Goal: Information Seeking & Learning: Compare options

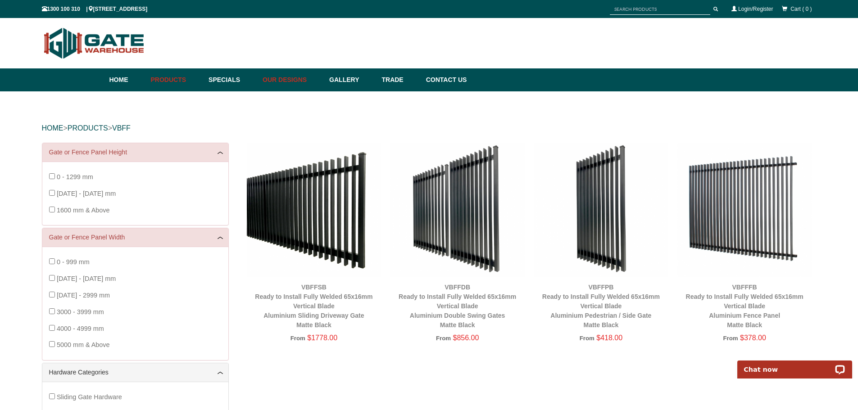
click at [288, 79] on link "Our Designs" at bounding box center [291, 79] width 67 height 23
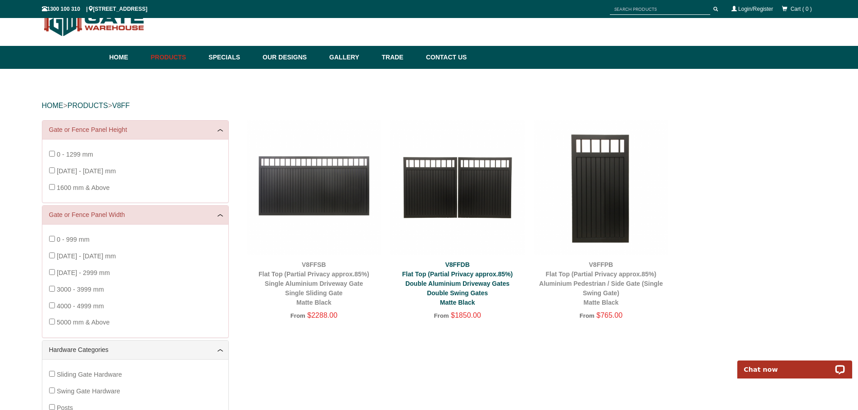
click at [456, 293] on link "V8FFDB Flat Top (Partial Privacy approx.85%) Double Aluminium Driveway Gates Do…" at bounding box center [457, 283] width 111 height 45
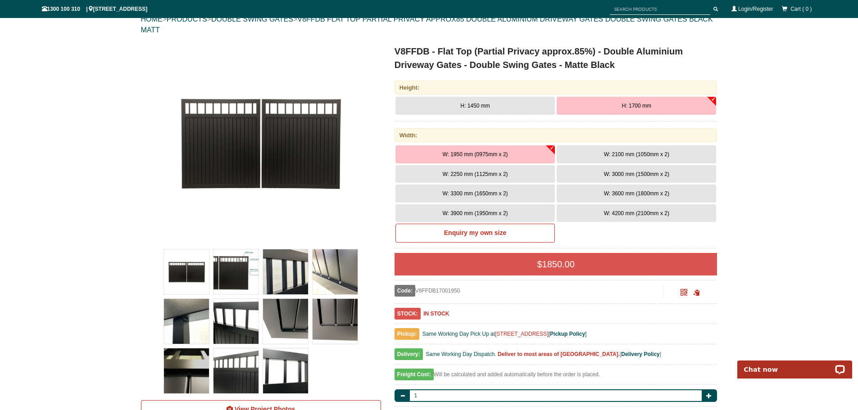
scroll to position [113, 0]
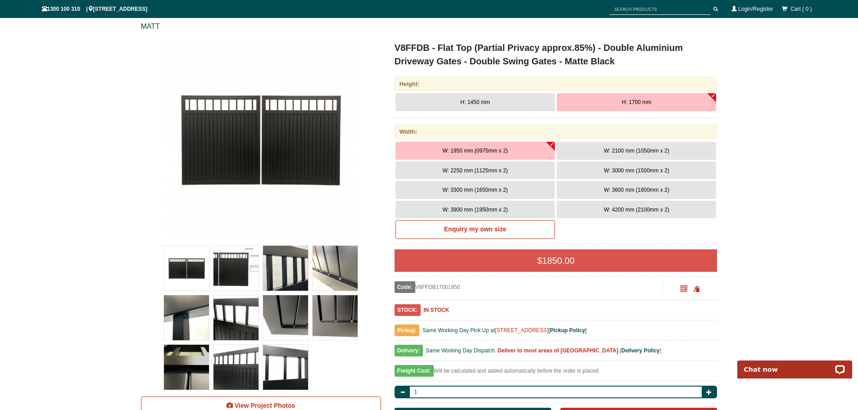
click at [604, 210] on span "W: 4200 mm (2100mm x 2)" at bounding box center [636, 210] width 65 height 6
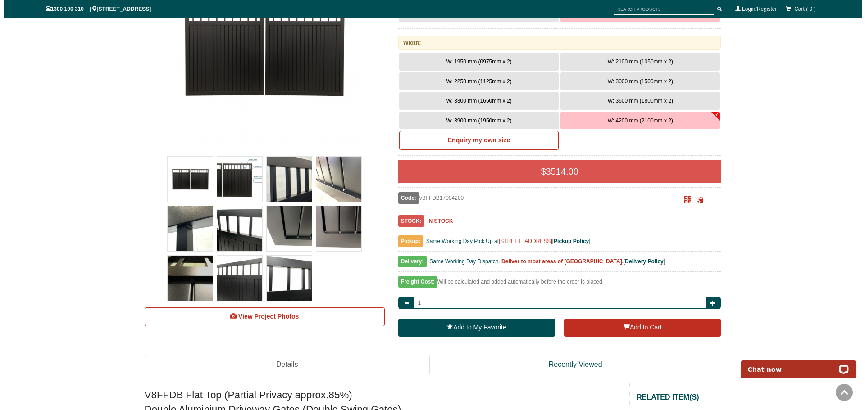
scroll to position [203, 0]
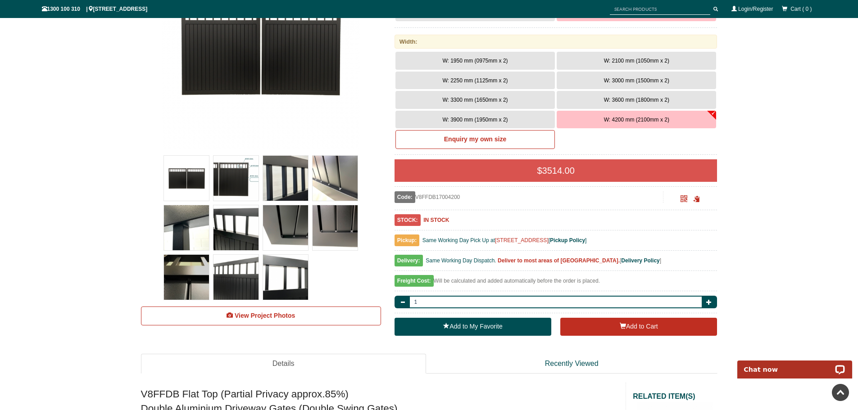
click at [233, 263] on img at bounding box center [235, 277] width 45 height 45
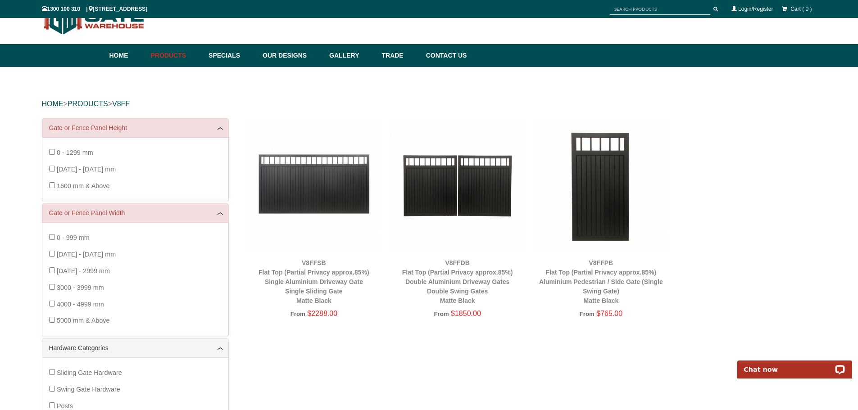
scroll to position [23, 0]
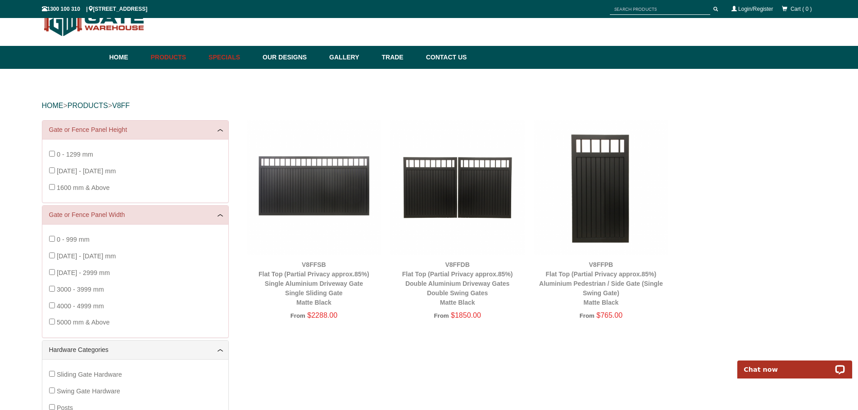
click at [244, 57] on link "Specials" at bounding box center [231, 57] width 54 height 23
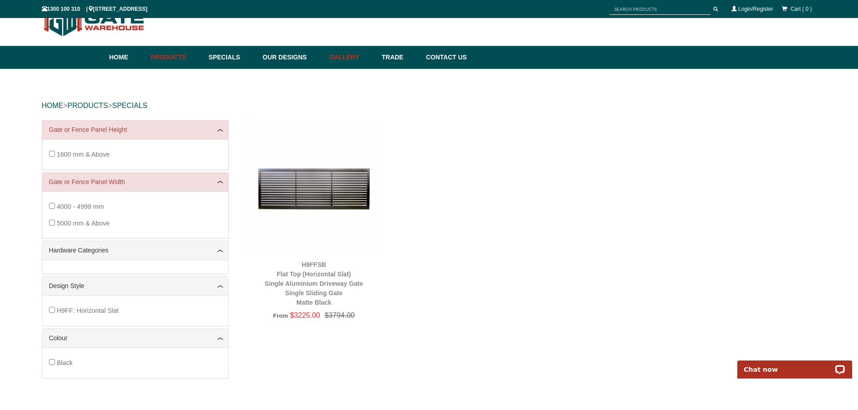
click at [359, 60] on link "Gallery" at bounding box center [351, 57] width 52 height 23
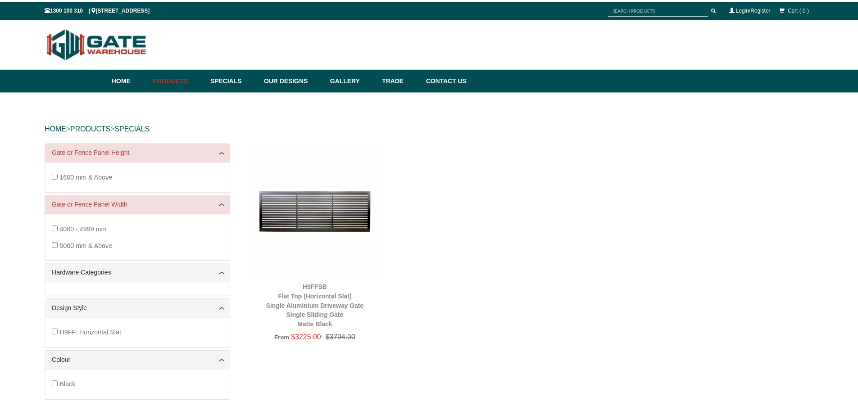
scroll to position [23, 0]
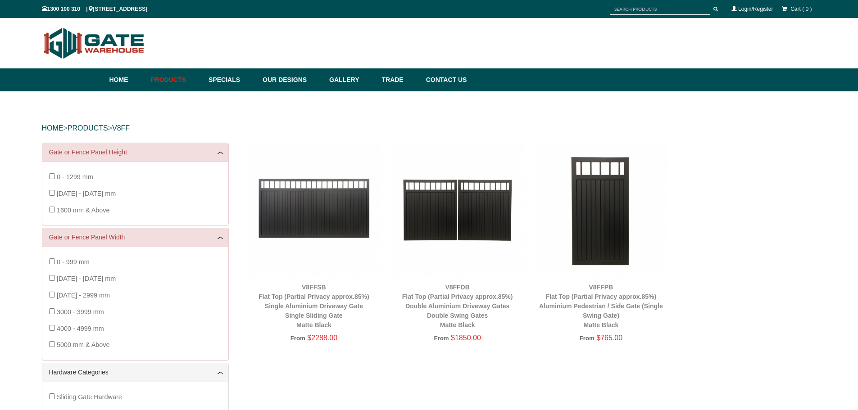
scroll to position [23, 0]
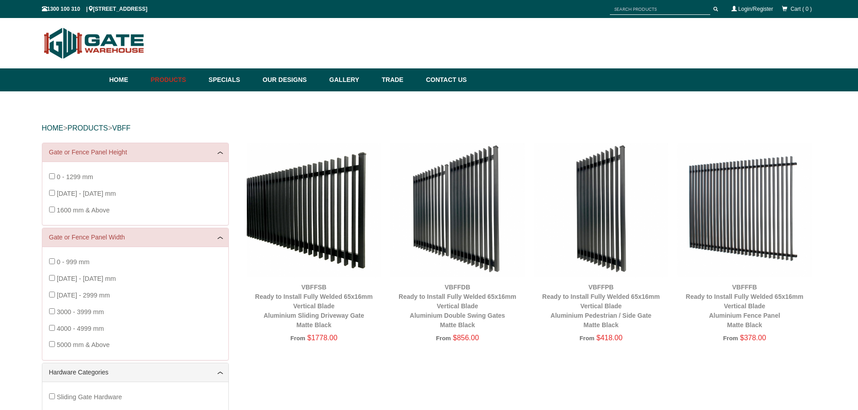
scroll to position [23, 0]
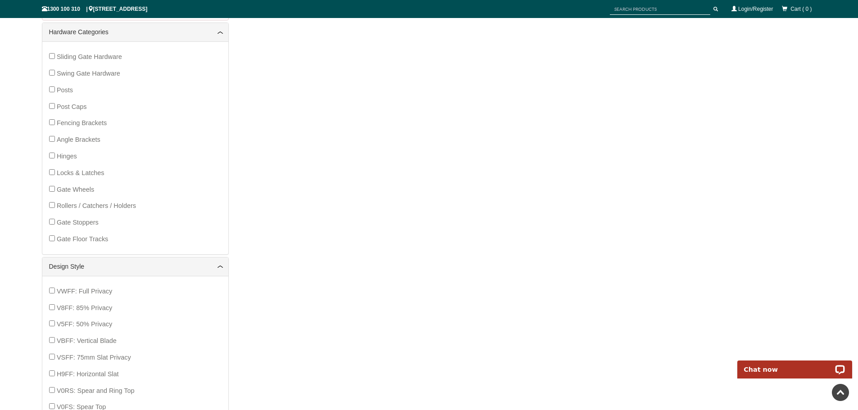
scroll to position [68, 0]
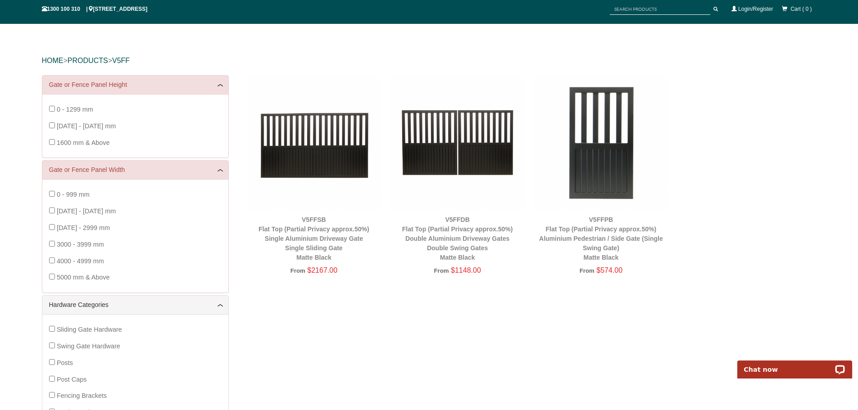
click at [475, 156] on img at bounding box center [457, 142] width 135 height 135
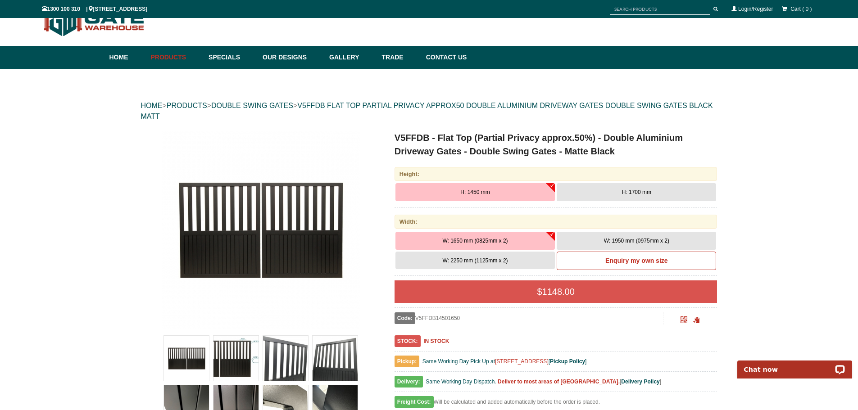
click at [613, 186] on button "H: 1700 mm" at bounding box center [636, 192] width 159 height 18
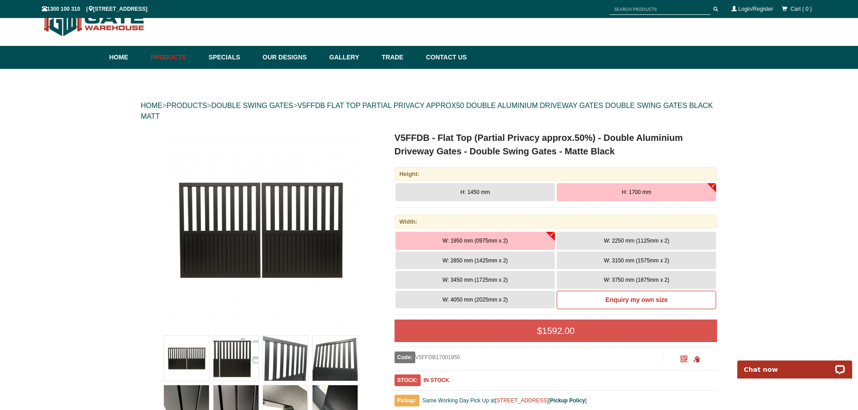
scroll to position [68, 0]
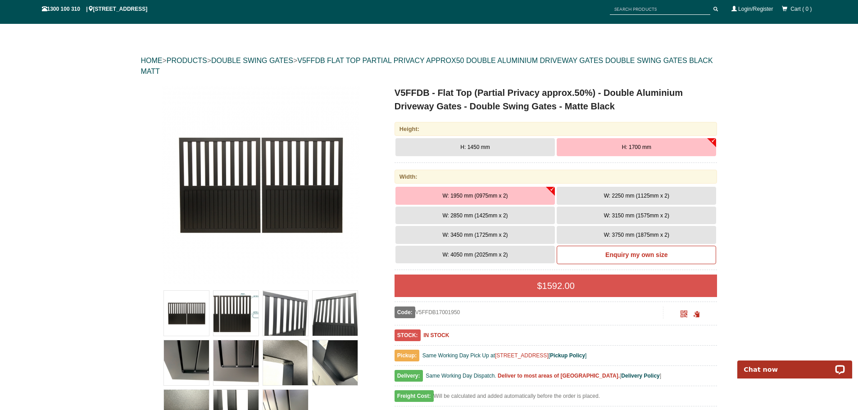
click at [494, 255] on span "W: 4050 mm (2025mm x 2)" at bounding box center [474, 255] width 65 height 6
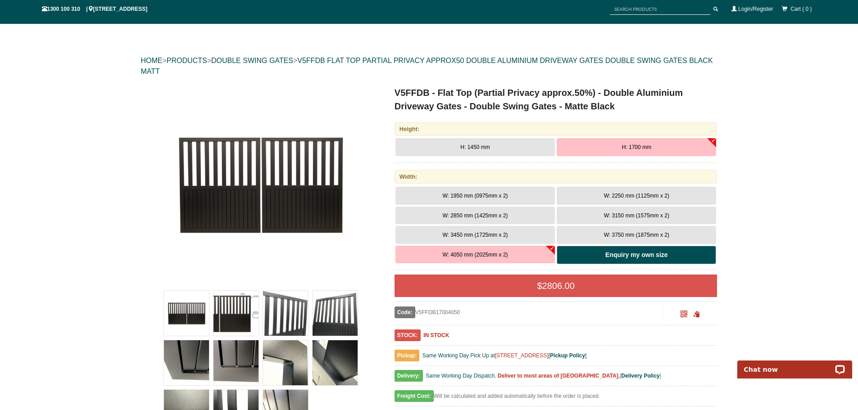
click at [589, 258] on link "Enquiry my own size" at bounding box center [636, 255] width 159 height 19
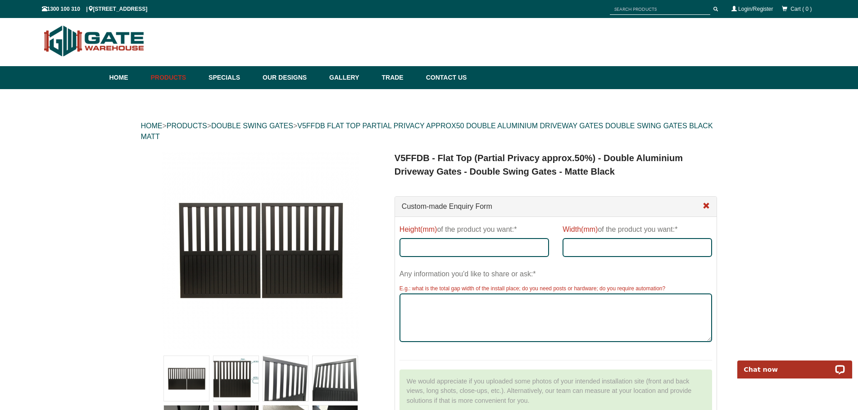
scroll to position [0, 0]
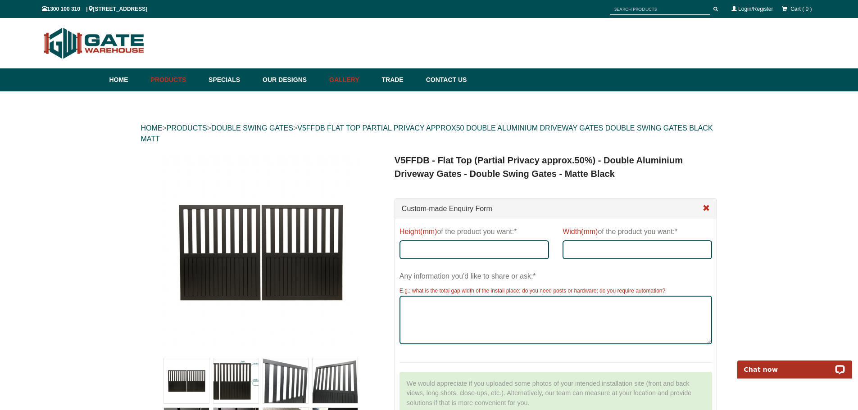
click at [353, 85] on link "Gallery" at bounding box center [351, 79] width 52 height 23
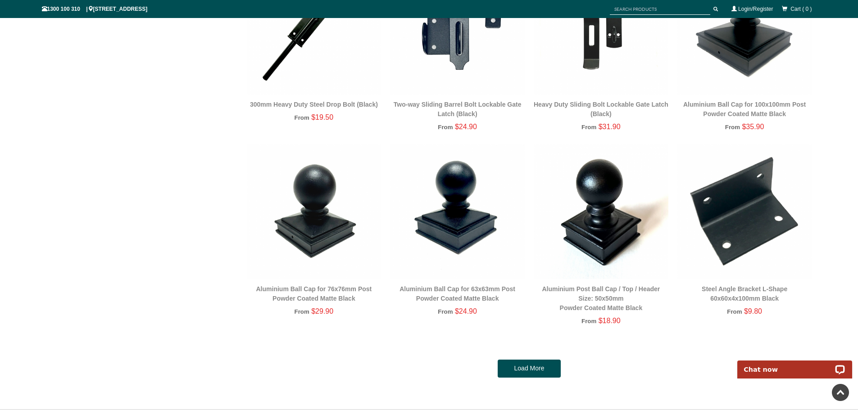
scroll to position [1914, 0]
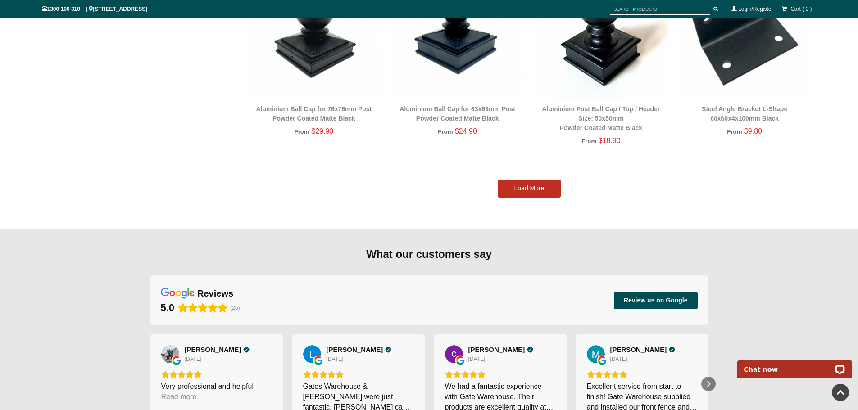
click at [542, 188] on link "Load More" at bounding box center [529, 189] width 63 height 18
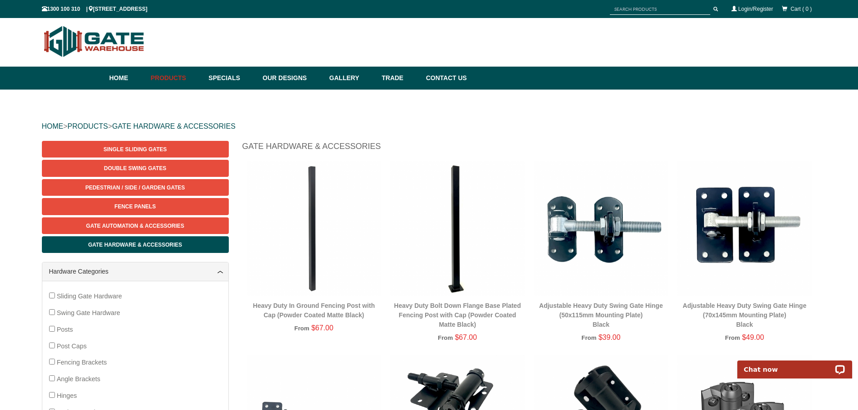
scroll to position [0, 0]
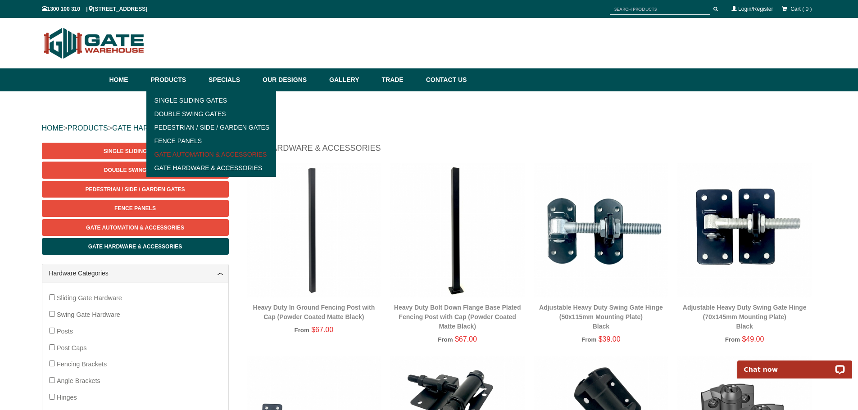
click at [183, 158] on link "Gate Automation & Accessories" at bounding box center [211, 155] width 125 height 14
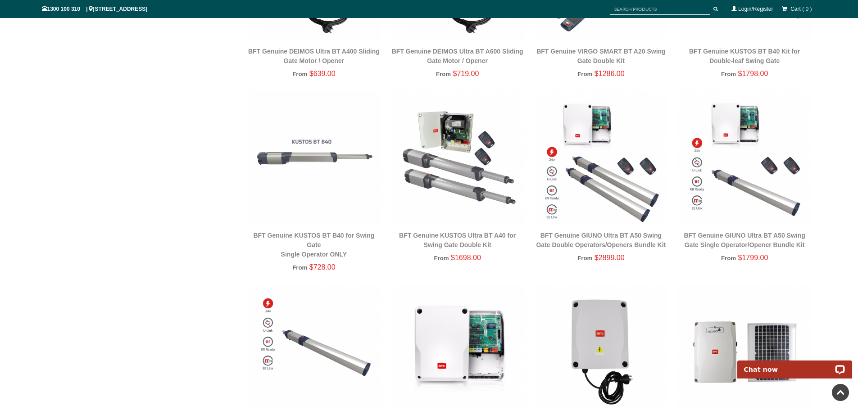
scroll to position [270, 0]
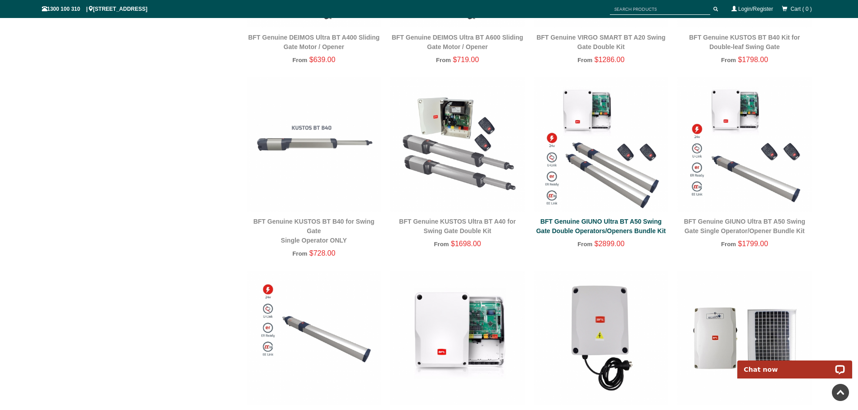
click at [566, 221] on link "BFT Genuine GIUNO Ultra BT A50 Swing Gate Double Operators/Openers Bundle Kit" at bounding box center [601, 226] width 130 height 17
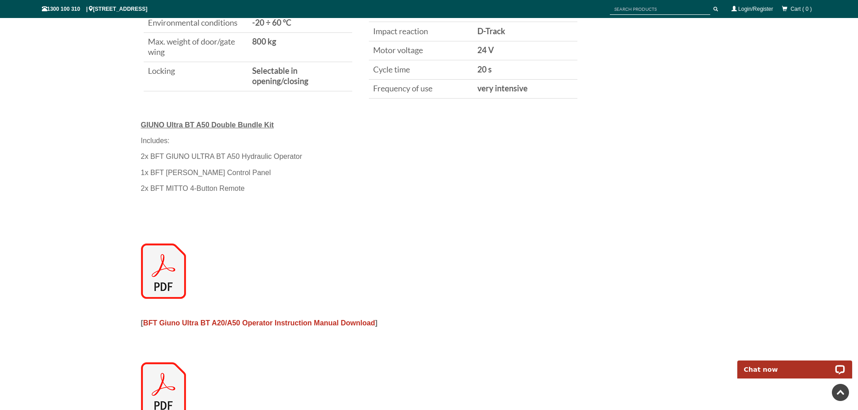
scroll to position [1103, 0]
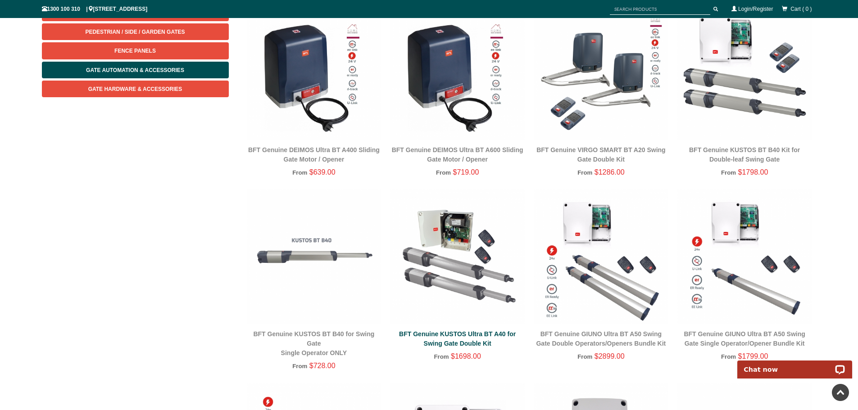
click at [475, 335] on link "BFT Genuine KUSTOS Ultra BT A40 for Swing Gate Double Kit" at bounding box center [457, 338] width 117 height 17
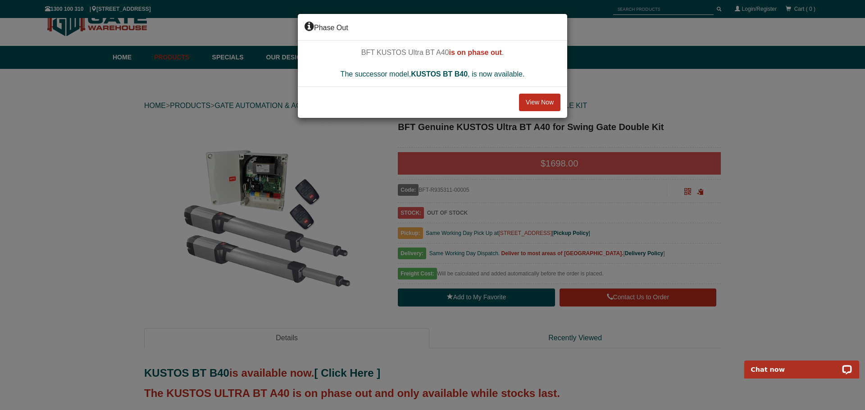
click at [540, 103] on button "View Now" at bounding box center [539, 103] width 41 height 18
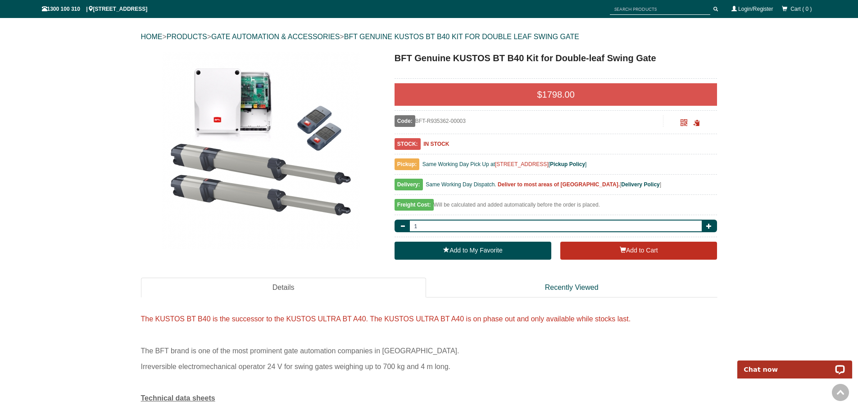
scroll to position [23, 0]
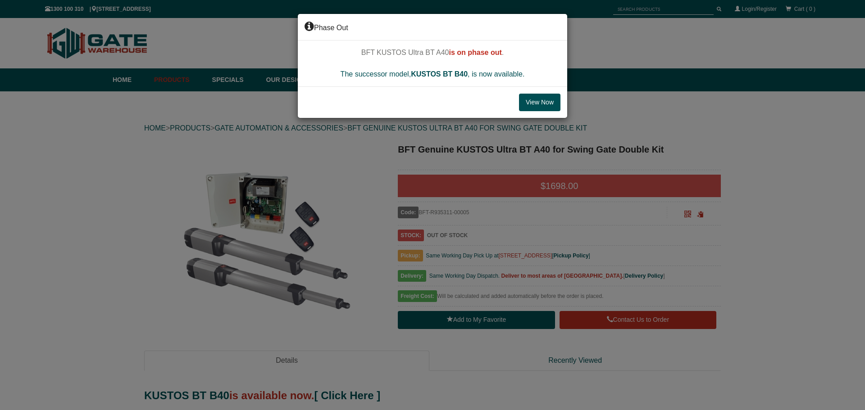
scroll to position [23, 0]
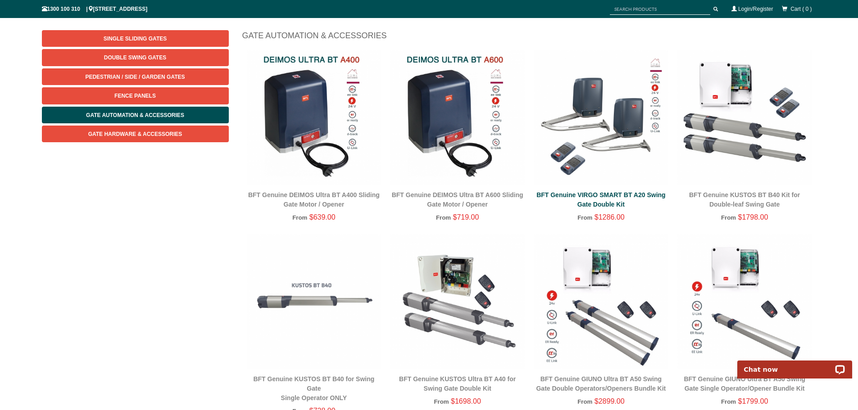
click at [606, 195] on link "BFT Genuine VIRGO SMART BT A20 Swing Gate Double Kit" at bounding box center [600, 199] width 129 height 17
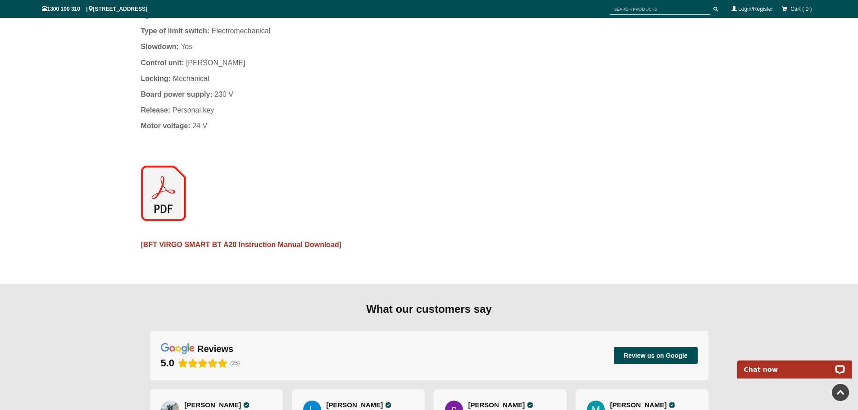
scroll to position [698, 0]
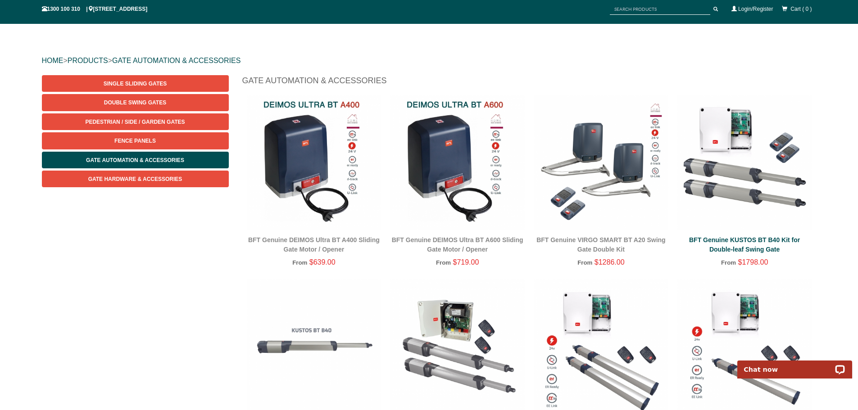
click at [771, 238] on link "BFT Genuine KUSTOS BT B40 Kit for Double-leaf Swing Gate" at bounding box center [744, 244] width 111 height 17
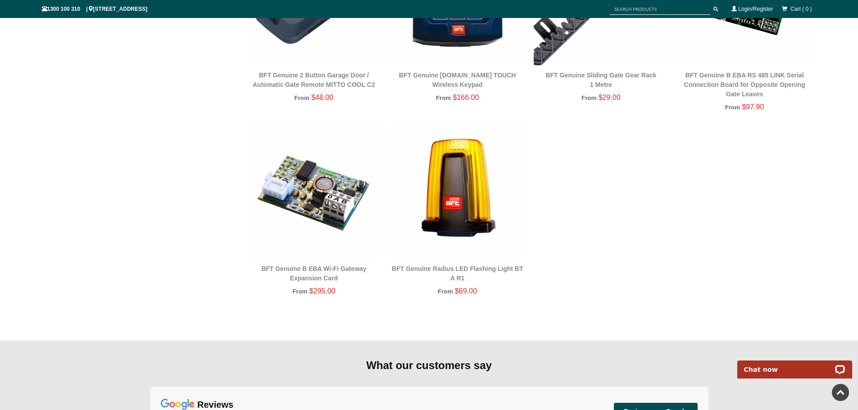
scroll to position [1193, 0]
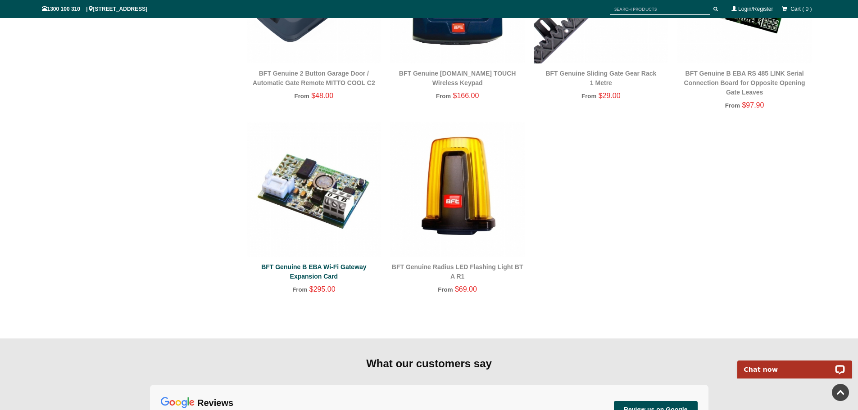
click at [337, 268] on link "BFT Genuine B EBA Wi-Fi Gateway Expansion Card" at bounding box center [313, 271] width 105 height 17
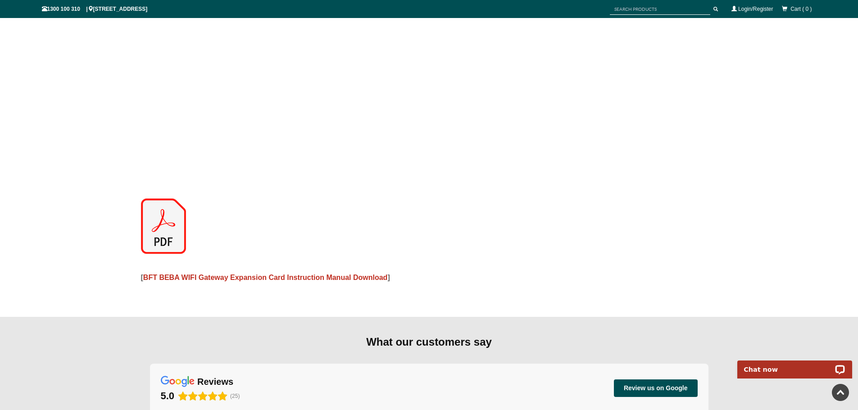
scroll to position [923, 0]
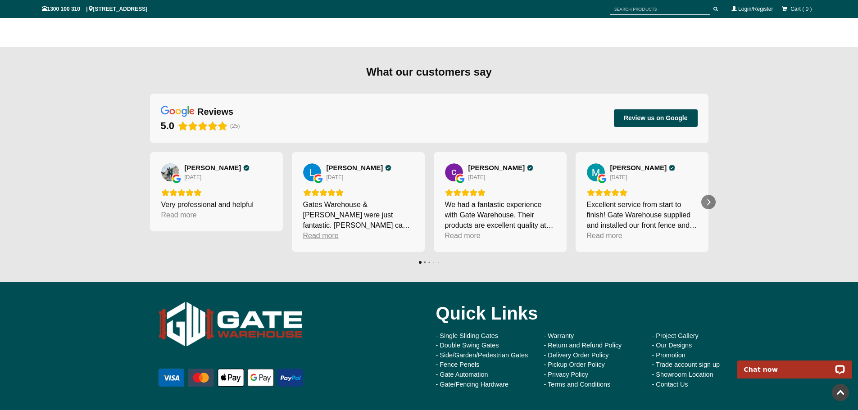
click at [309, 235] on div "Read more" at bounding box center [321, 236] width 36 height 10
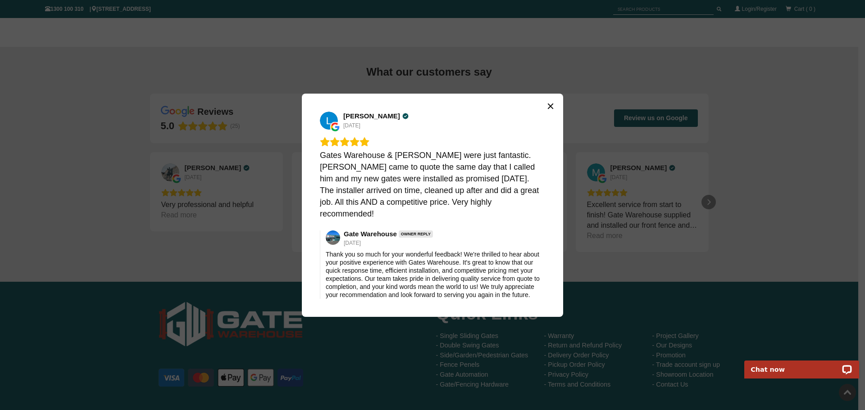
click at [553, 109] on icon "Close" at bounding box center [550, 105] width 5 height 5
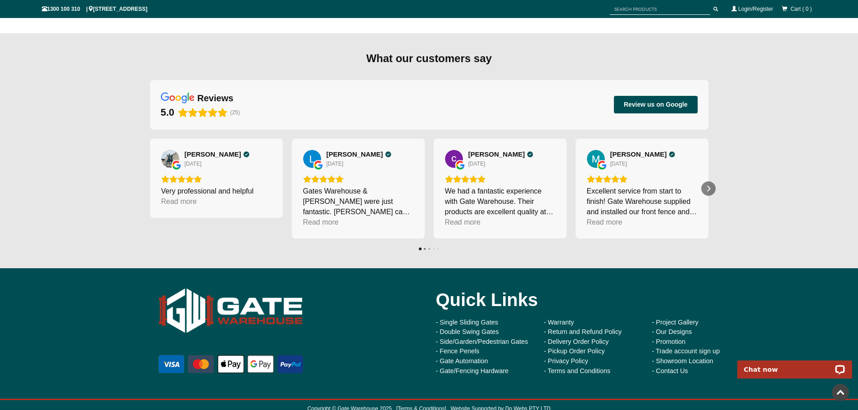
scroll to position [944, 0]
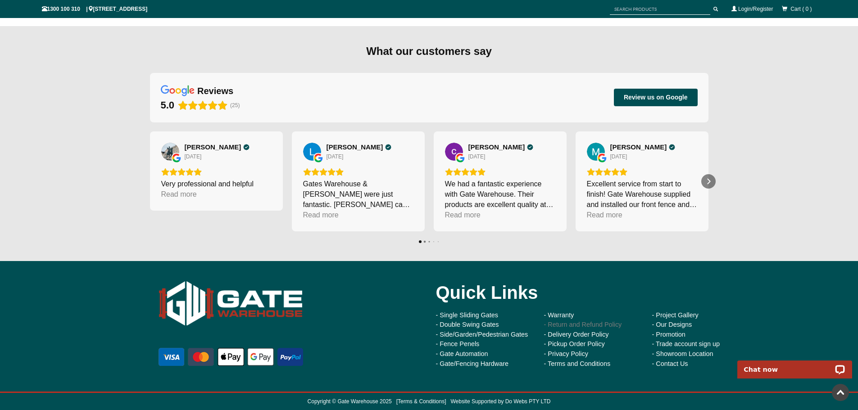
click at [594, 325] on link "- Return and Refund Policy" at bounding box center [583, 324] width 78 height 7
click at [592, 344] on link "- Pickup Order Policy" at bounding box center [574, 343] width 61 height 7
click at [566, 315] on link "- Warranty" at bounding box center [559, 315] width 30 height 7
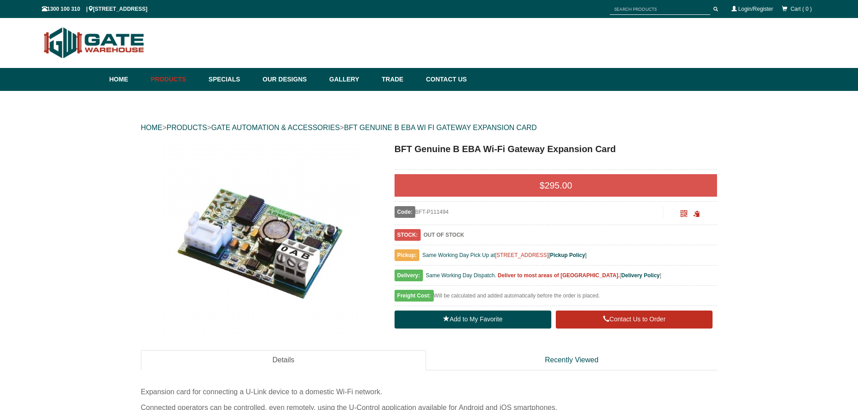
scroll to position [0, 0]
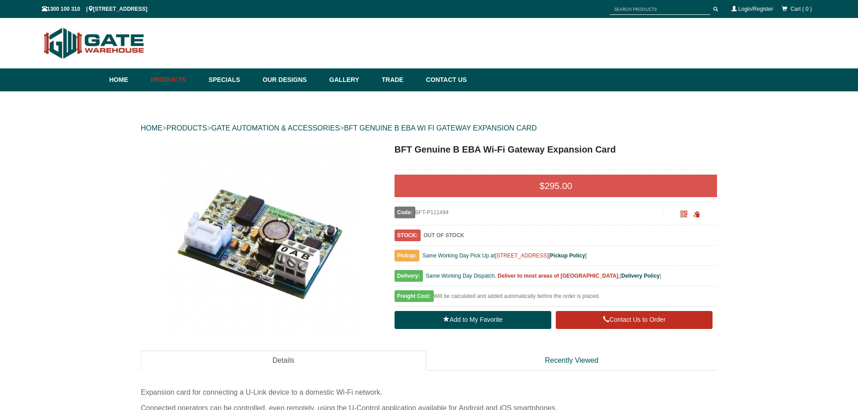
click at [629, 11] on input "text" at bounding box center [660, 9] width 100 height 11
click at [306, 81] on link "Our Designs" at bounding box center [291, 79] width 67 height 23
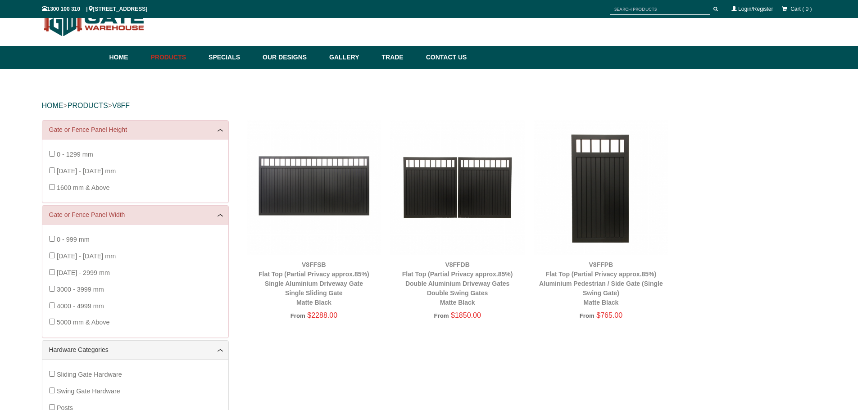
click at [462, 211] on img at bounding box center [457, 187] width 135 height 135
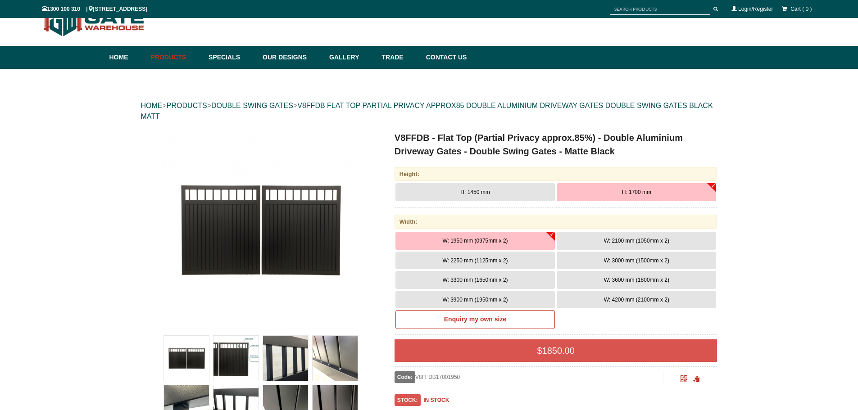
click at [621, 301] on span "W: 4200 mm (2100mm x 2)" at bounding box center [636, 300] width 65 height 6
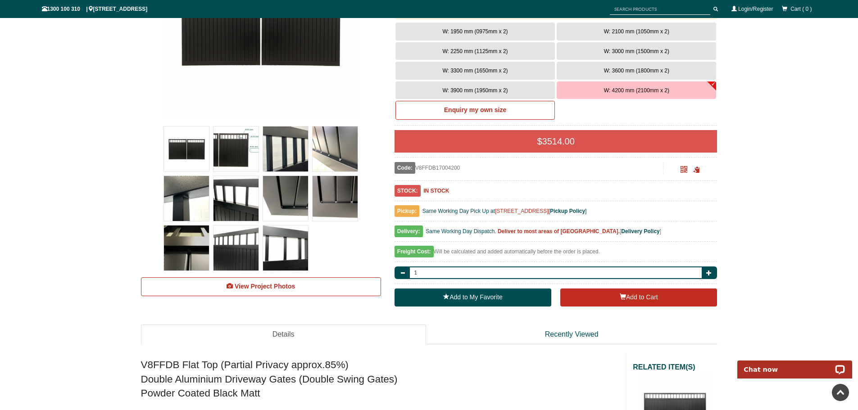
scroll to position [248, 0]
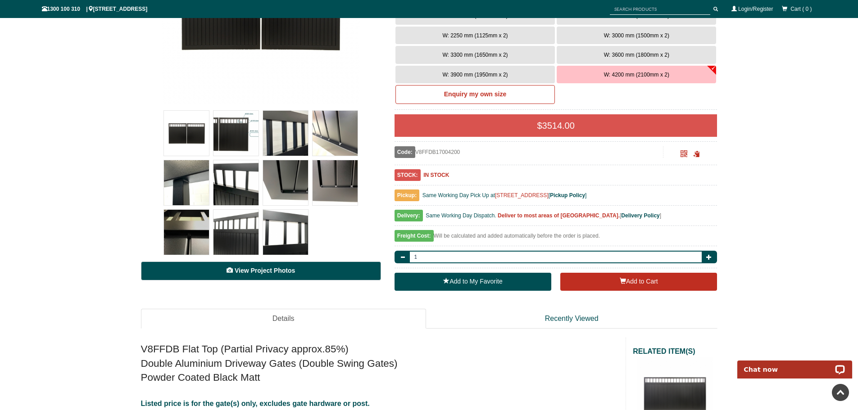
click at [247, 275] on link "View Project Photos" at bounding box center [261, 271] width 240 height 19
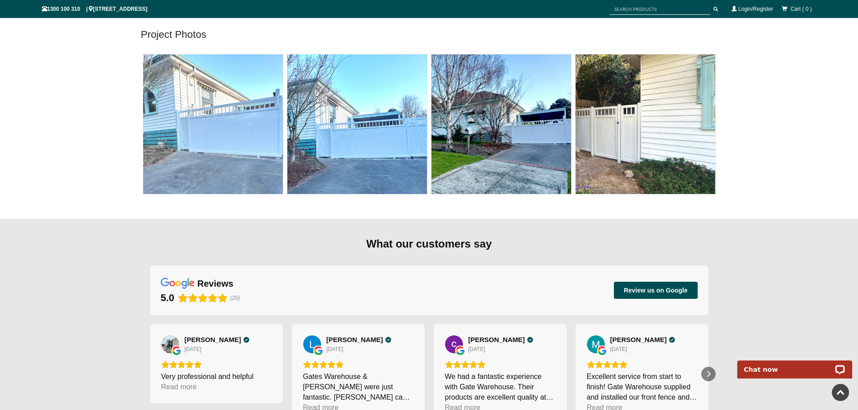
scroll to position [4640, 0]
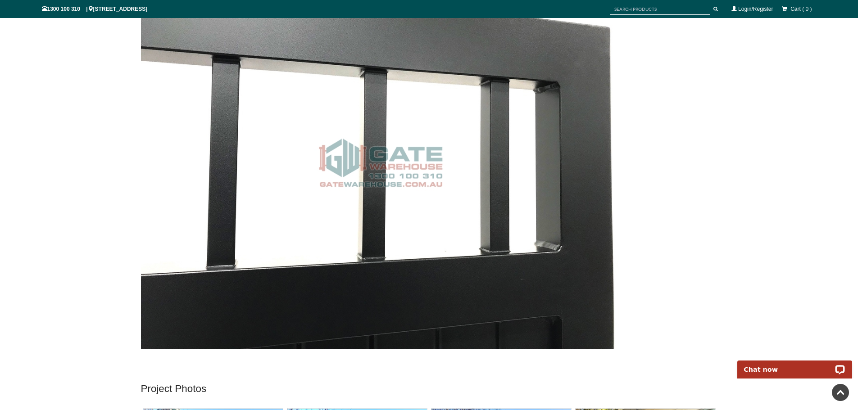
scroll to position [4280, 0]
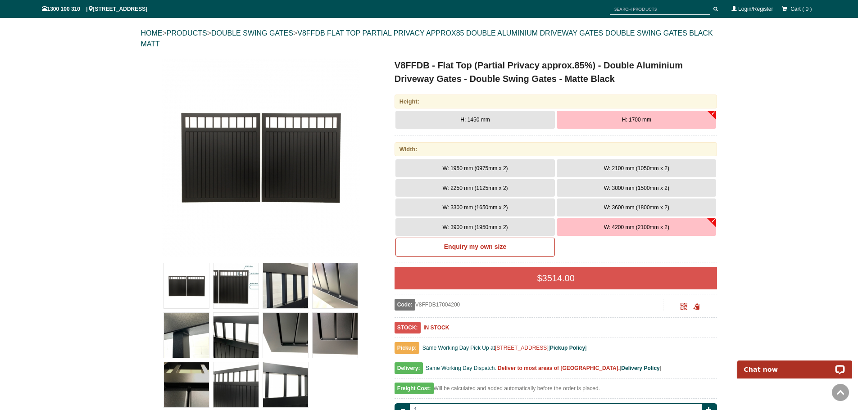
scroll to position [68, 0]
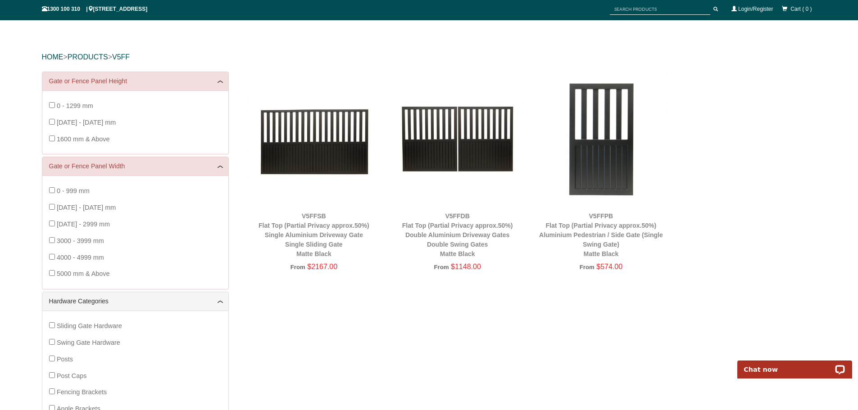
scroll to position [68, 0]
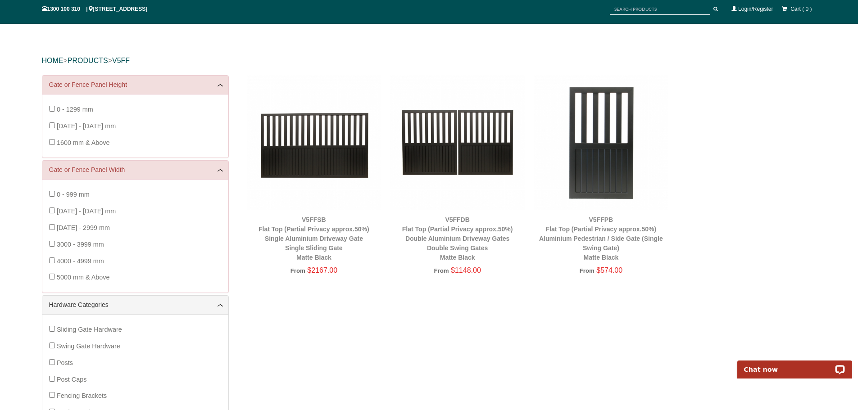
click at [473, 158] on img at bounding box center [457, 142] width 135 height 135
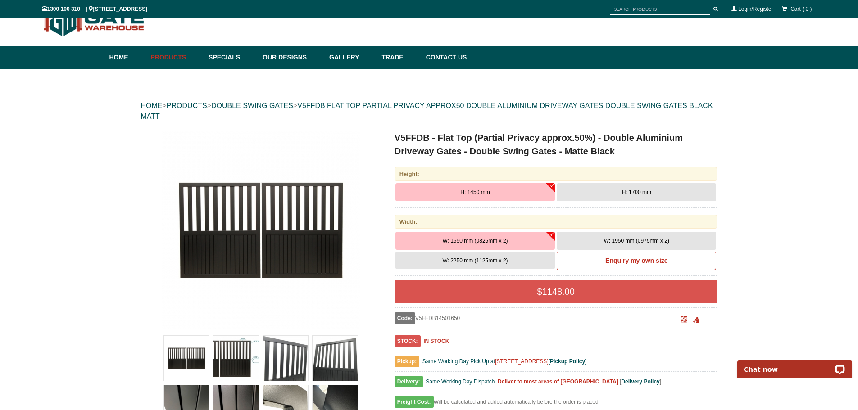
click at [623, 192] on span "H: 1700 mm" at bounding box center [636, 192] width 29 height 6
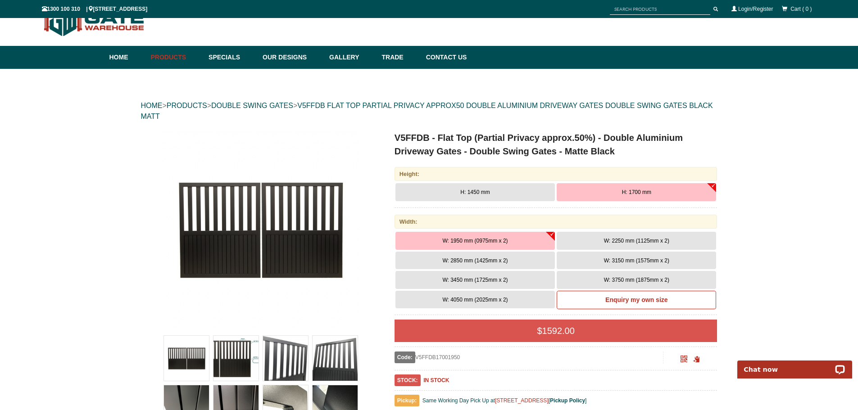
click at [511, 297] on button "W: 4050 mm (2025mm x 2)" at bounding box center [474, 300] width 159 height 18
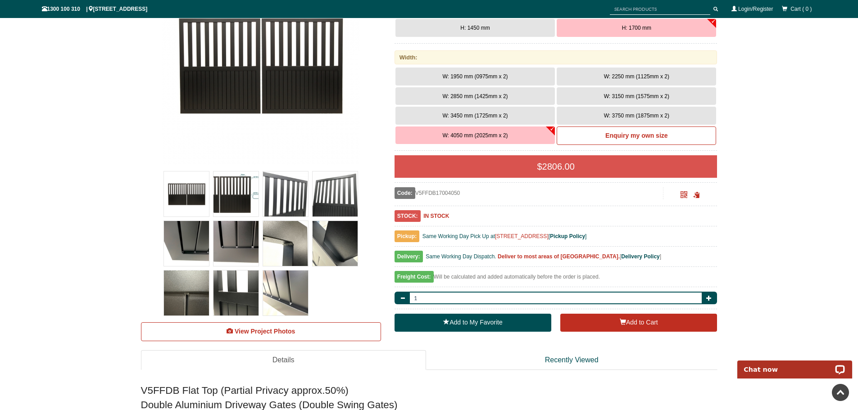
scroll to position [248, 0]
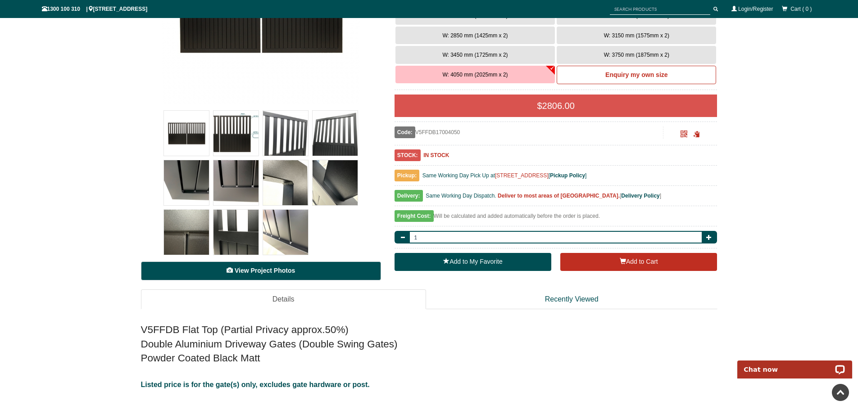
click at [211, 272] on link "View Project Photos" at bounding box center [261, 271] width 240 height 19
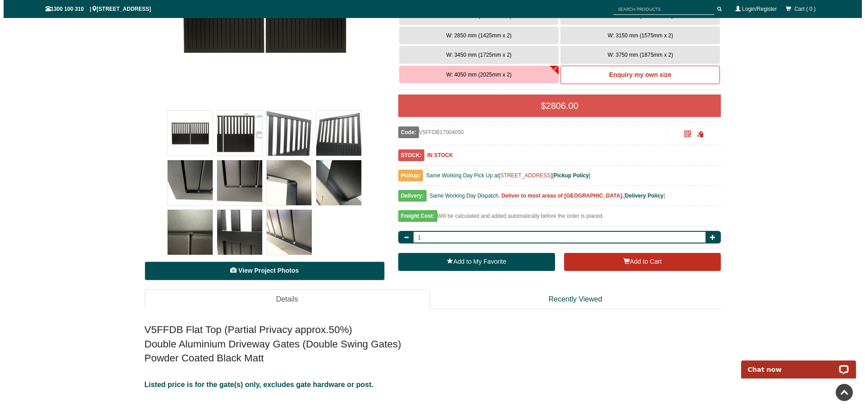
scroll to position [5574, 0]
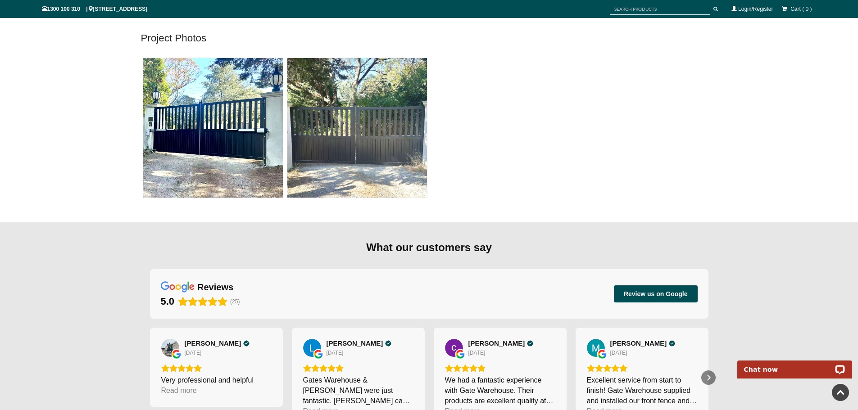
click at [366, 123] on img at bounding box center [357, 128] width 140 height 140
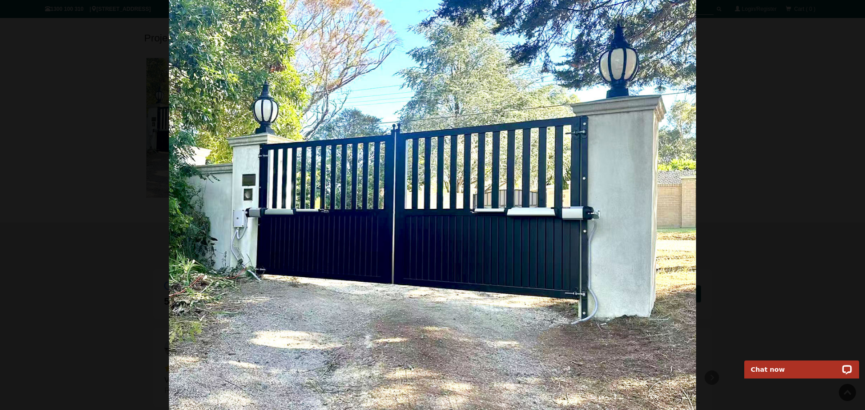
scroll to position [248, 0]
